Goal: Share content

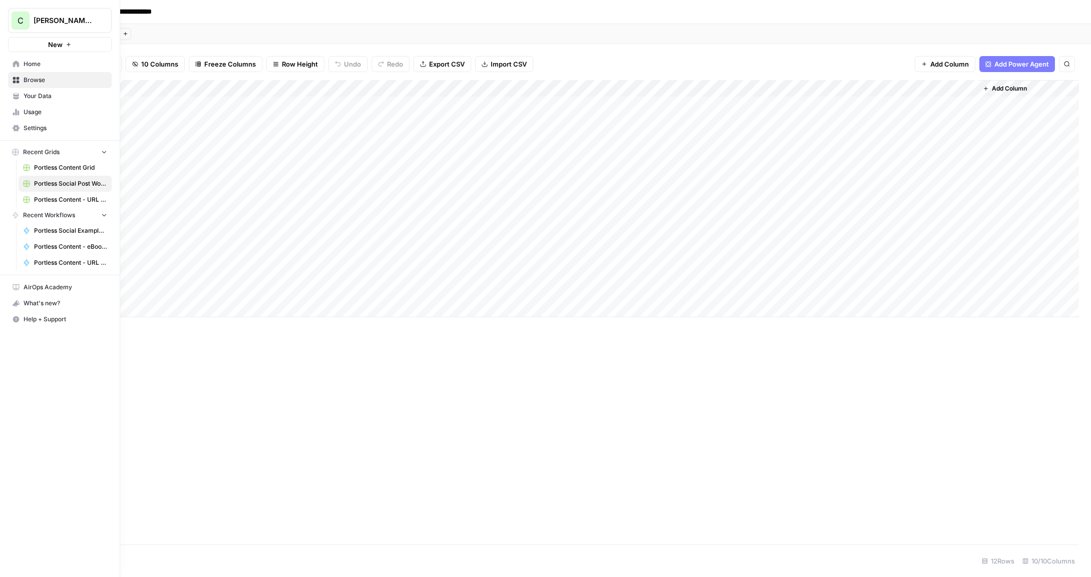
click at [27, 82] on span "Browse" at bounding box center [66, 80] width 84 height 9
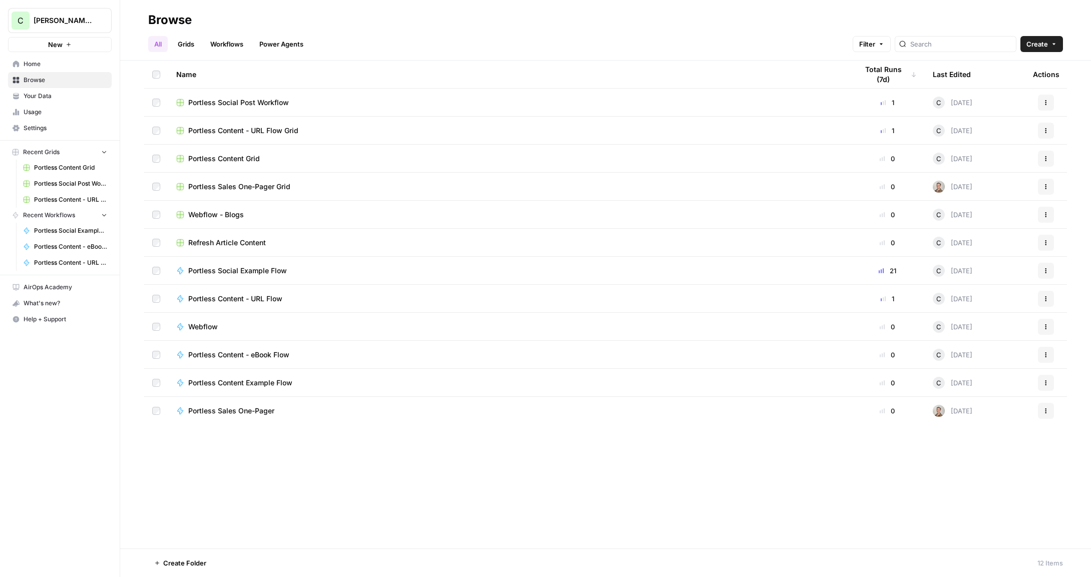
click at [276, 271] on span "Portless Social Example Flow" at bounding box center [237, 271] width 99 height 10
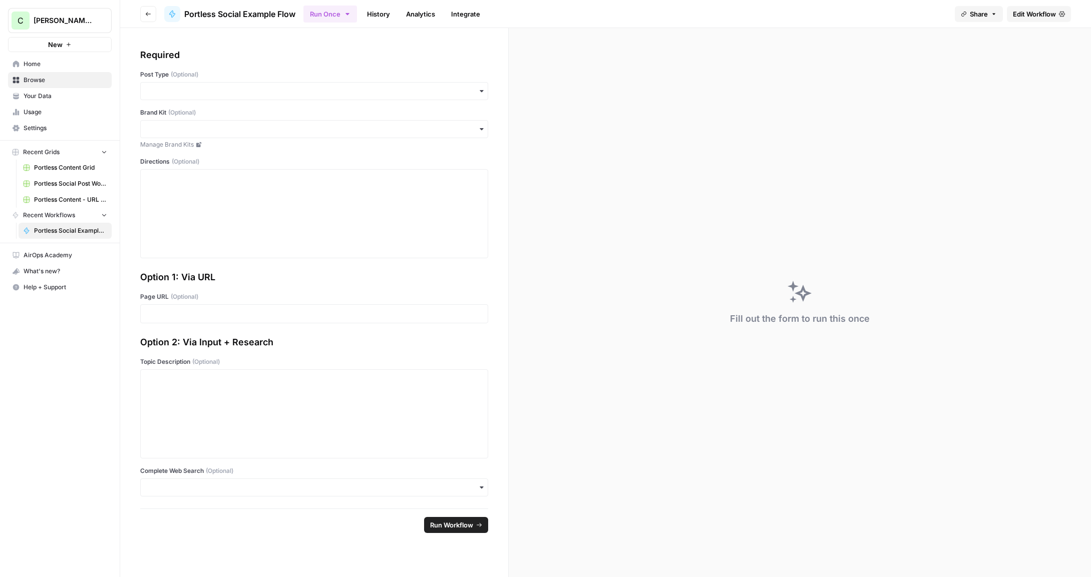
click at [985, 13] on span "Share" at bounding box center [979, 14] width 18 height 10
click at [1006, 64] on icon at bounding box center [1010, 63] width 8 height 8
